Goal: Task Accomplishment & Management: Complete application form

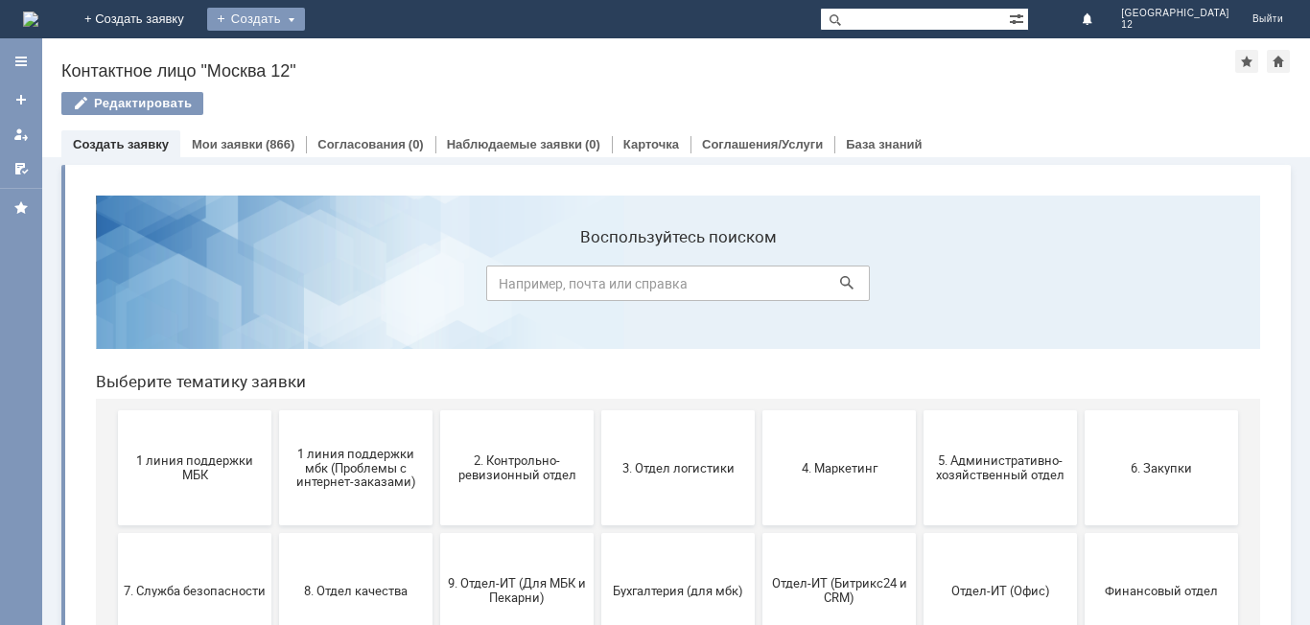
click at [305, 17] on div "Создать" at bounding box center [256, 19] width 98 height 23
click at [357, 54] on link "Заявка" at bounding box center [284, 57] width 146 height 23
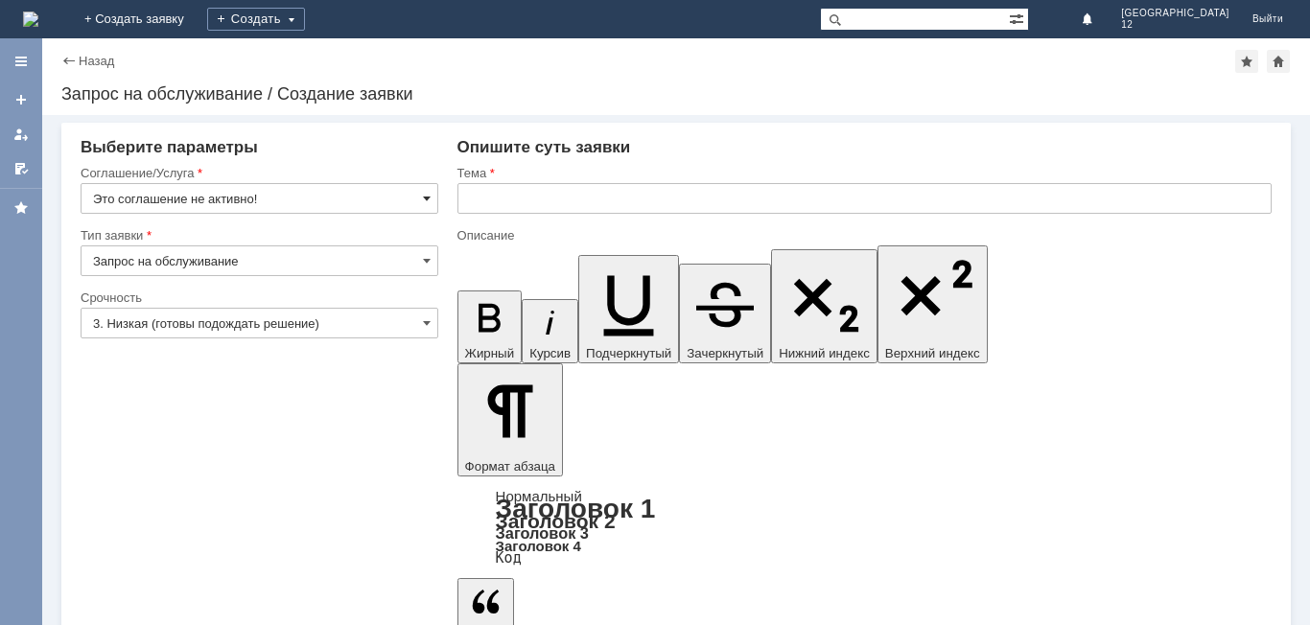
click at [429, 196] on span at bounding box center [427, 198] width 8 height 15
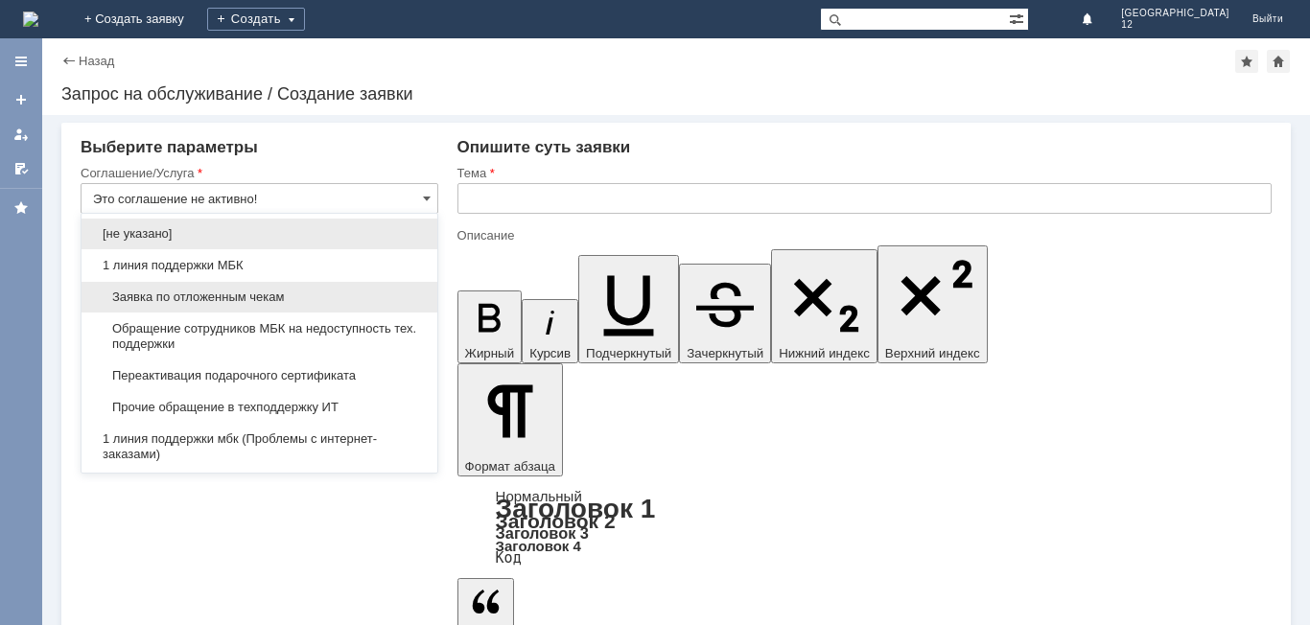
click at [279, 295] on span "Заявка по отложенным чекам" at bounding box center [259, 297] width 333 height 15
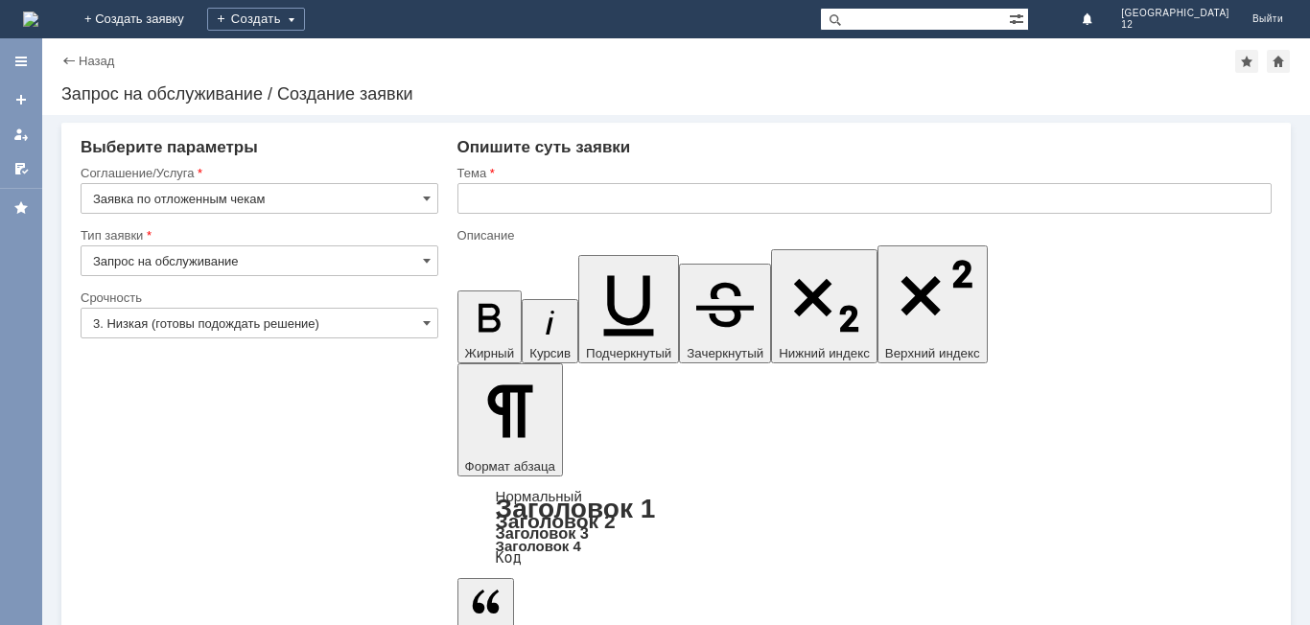
type input "Заявка по отложенным чекам"
click at [428, 322] on span at bounding box center [427, 322] width 8 height 15
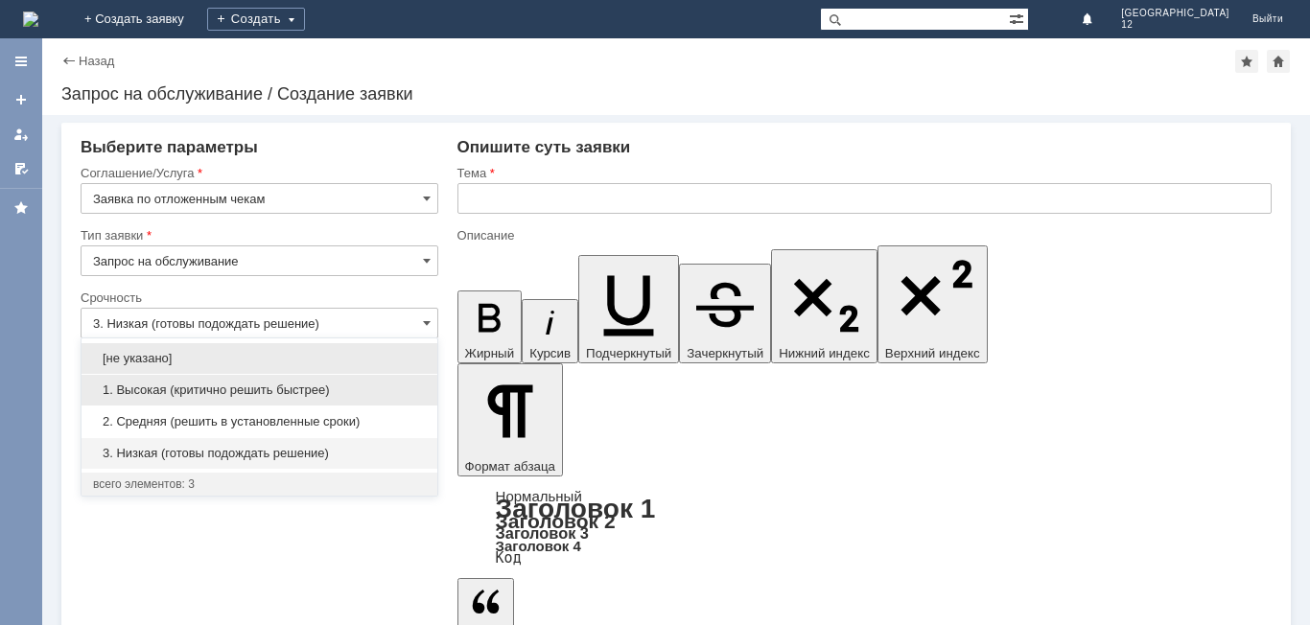
click at [270, 392] on span "1. Высокая (критично решить быстрее)" at bounding box center [259, 390] width 333 height 15
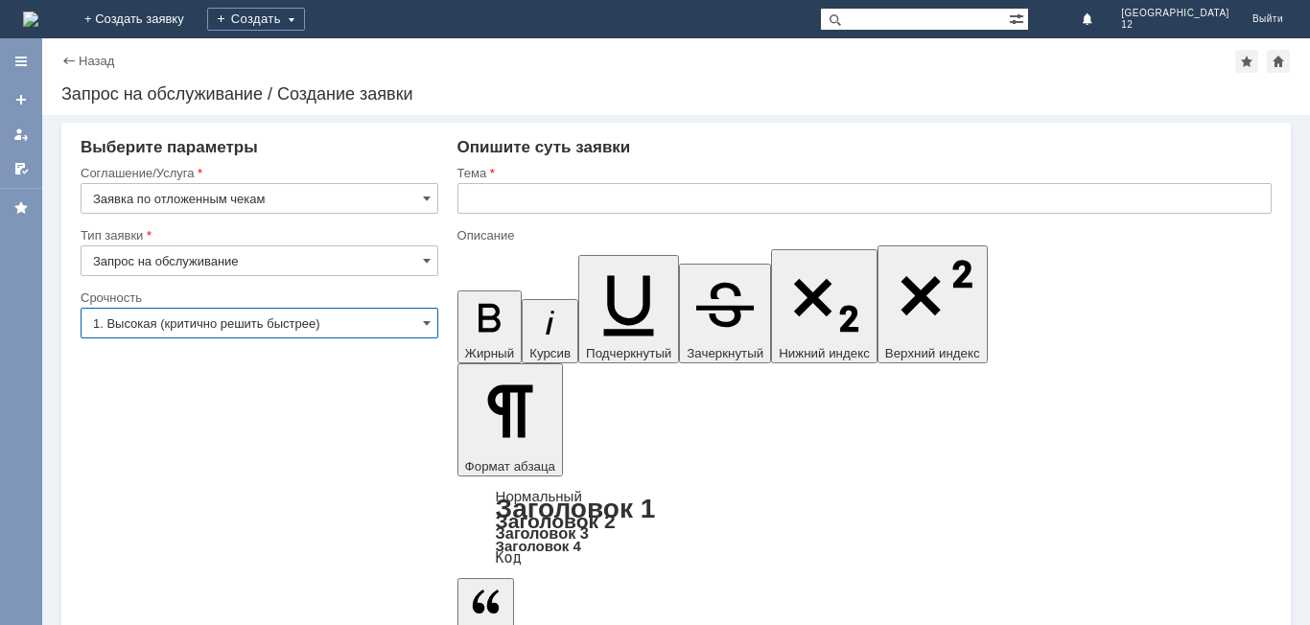
type input "1. Высокая (критично решить быстрее)"
click at [509, 205] on input "text" at bounding box center [864, 198] width 814 height 31
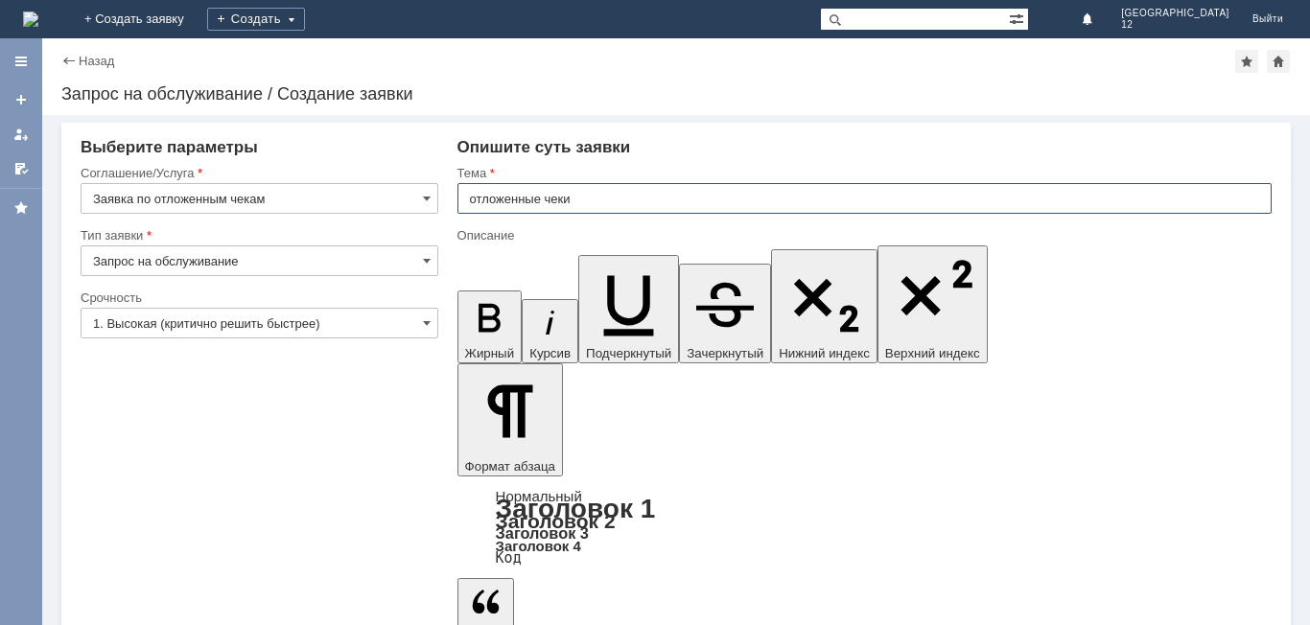
drag, startPoint x: 76, startPoint y: 3, endPoint x: 544, endPoint y: 274, distance: 540.9
type input "отложенные чеки"
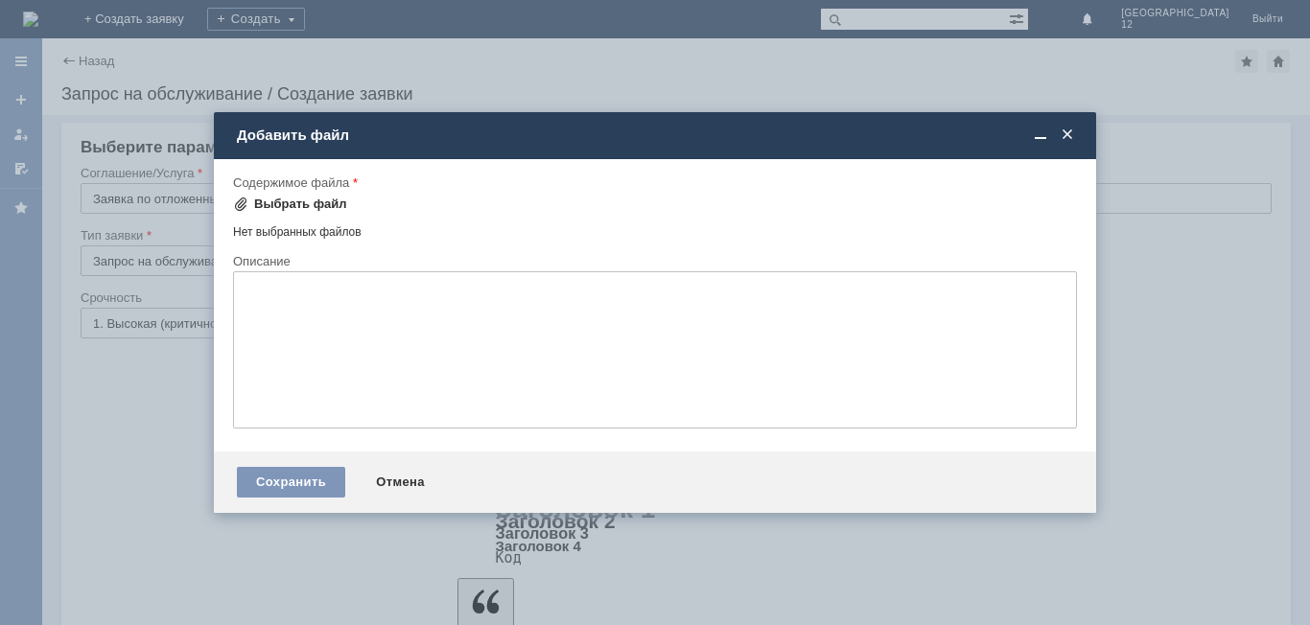
click at [318, 203] on div "Выбрать файл" at bounding box center [300, 204] width 93 height 15
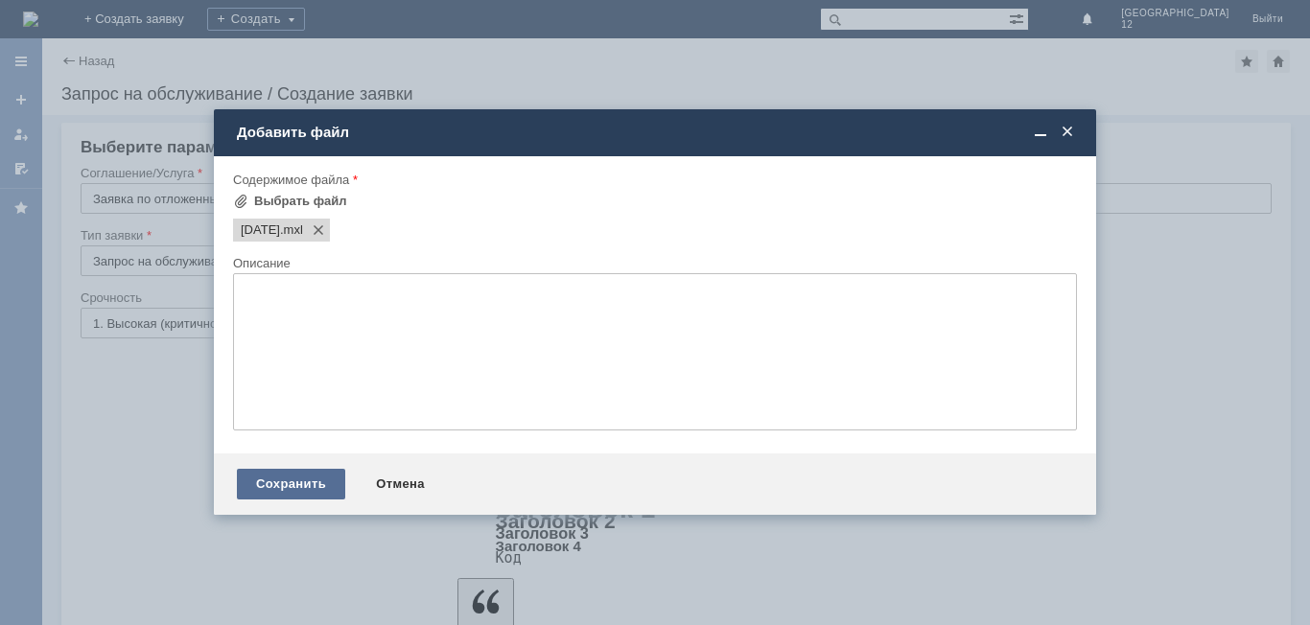
click at [298, 477] on div "Сохранить" at bounding box center [291, 484] width 108 height 31
